Goal: Check status: Check status

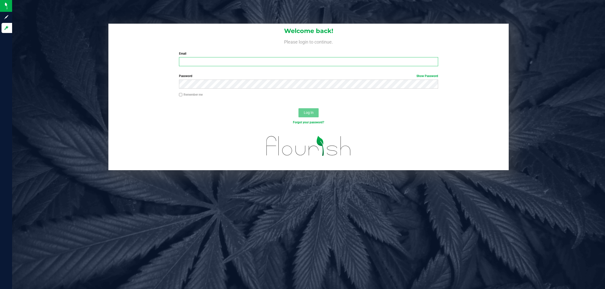
click at [184, 66] on input "Email" at bounding box center [308, 61] width 259 height 9
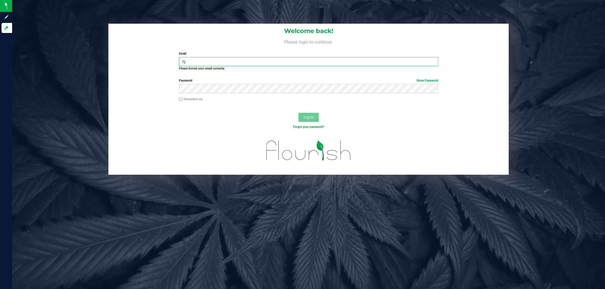
type input "h"
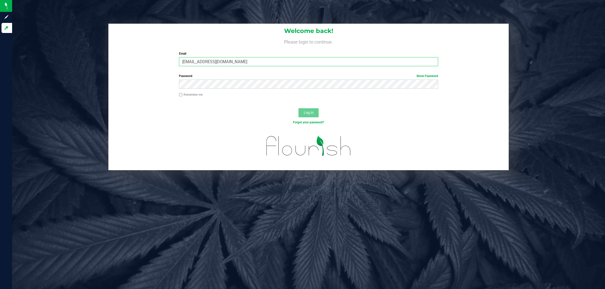
type input "[EMAIL_ADDRESS][DOMAIN_NAME]"
click at [243, 78] on label "Password Show Password" at bounding box center [308, 76] width 259 height 5
click at [298, 108] on button "Log In" at bounding box center [308, 112] width 20 height 9
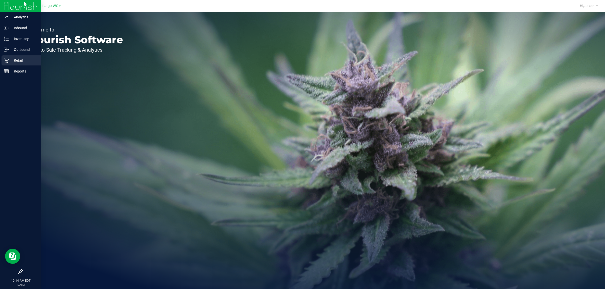
click at [4, 62] on icon at bounding box center [6, 60] width 5 height 5
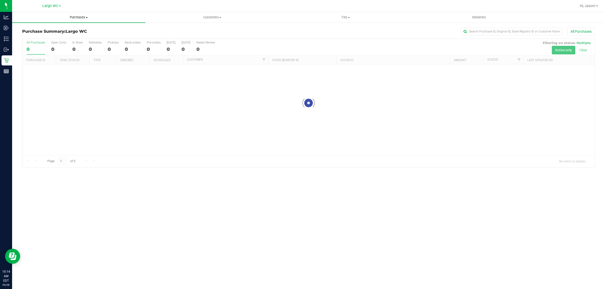
click at [91, 19] on span "Purchases" at bounding box center [78, 17] width 133 height 5
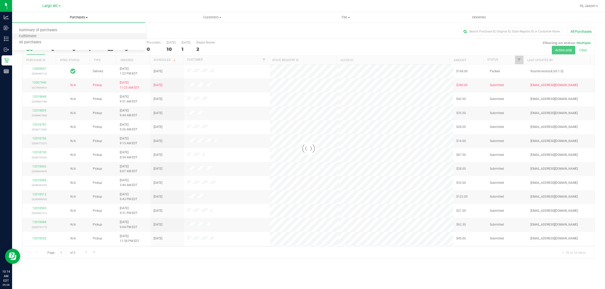
click at [58, 35] on li "Fulfillment" at bounding box center [78, 37] width 133 height 6
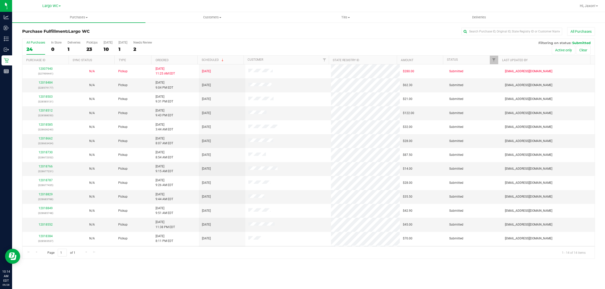
click at [215, 6] on div at bounding box center [333, 6] width 486 height 10
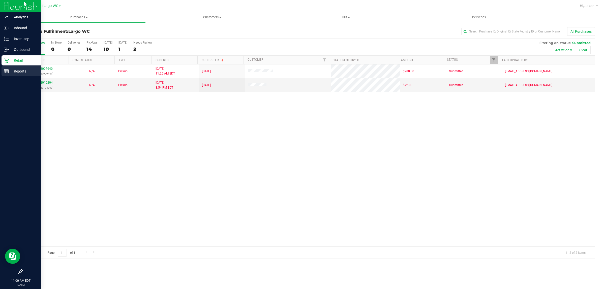
click at [8, 75] on div "Reports" at bounding box center [22, 71] width 40 height 10
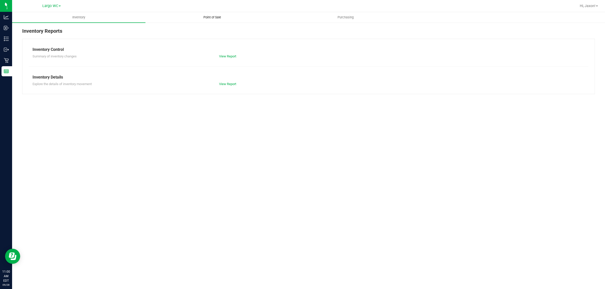
click at [207, 18] on span "Point of Sale" at bounding box center [212, 17] width 31 height 5
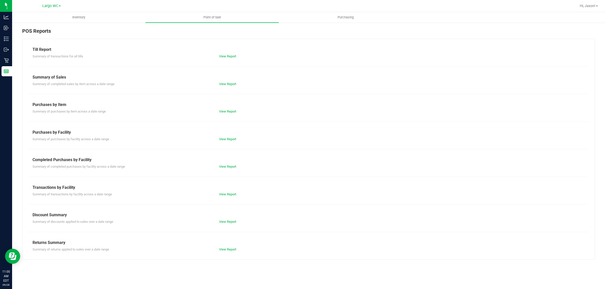
click at [221, 224] on div "View Report" at bounding box center [261, 221] width 93 height 5
click at [223, 222] on link "View Report" at bounding box center [227, 222] width 17 height 4
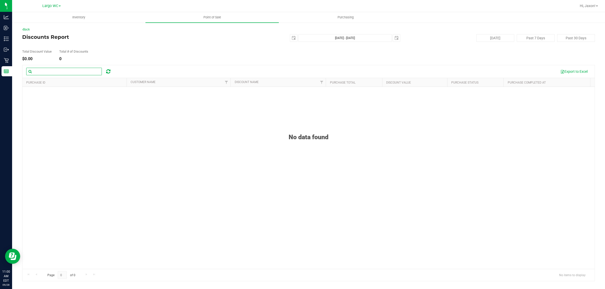
click at [71, 72] on input "text" at bounding box center [64, 72] width 76 height 8
click at [294, 39] on span "select" at bounding box center [293, 38] width 4 height 4
click at [319, 86] on link "24" at bounding box center [316, 89] width 7 height 8
type input "[DATE]"
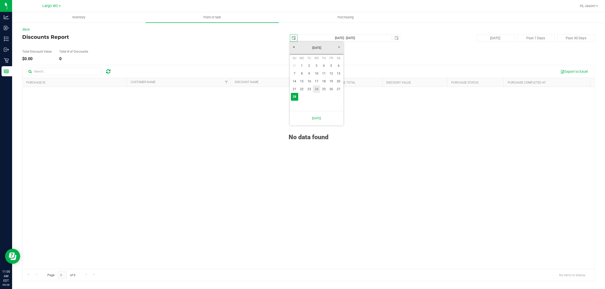
type input "[DATE] - [DATE]"
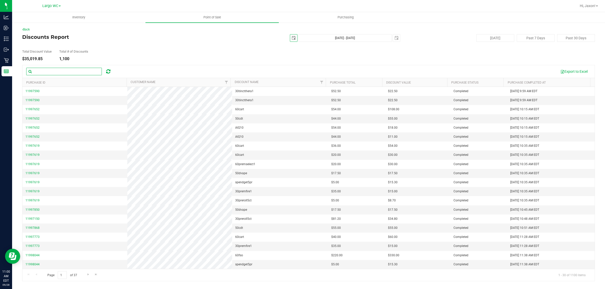
click at [72, 74] on input "text" at bounding box center [64, 72] width 76 height 8
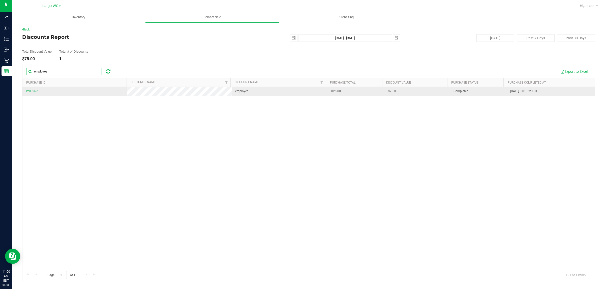
type input "employee"
click at [37, 90] on span "12009673" at bounding box center [32, 91] width 14 height 4
